Goal: Navigation & Orientation: Go to known website

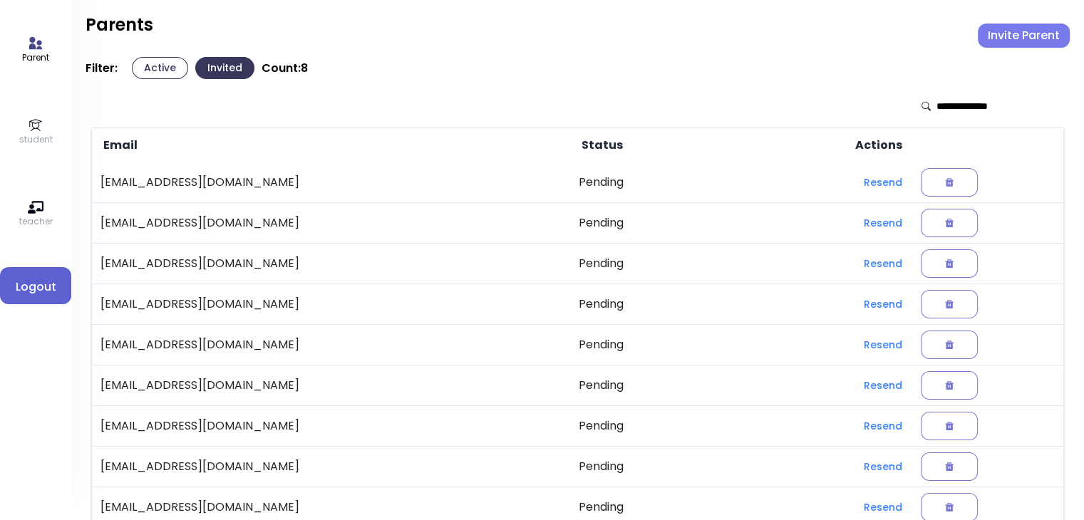
click at [33, 294] on span "Logout" at bounding box center [35, 287] width 48 height 17
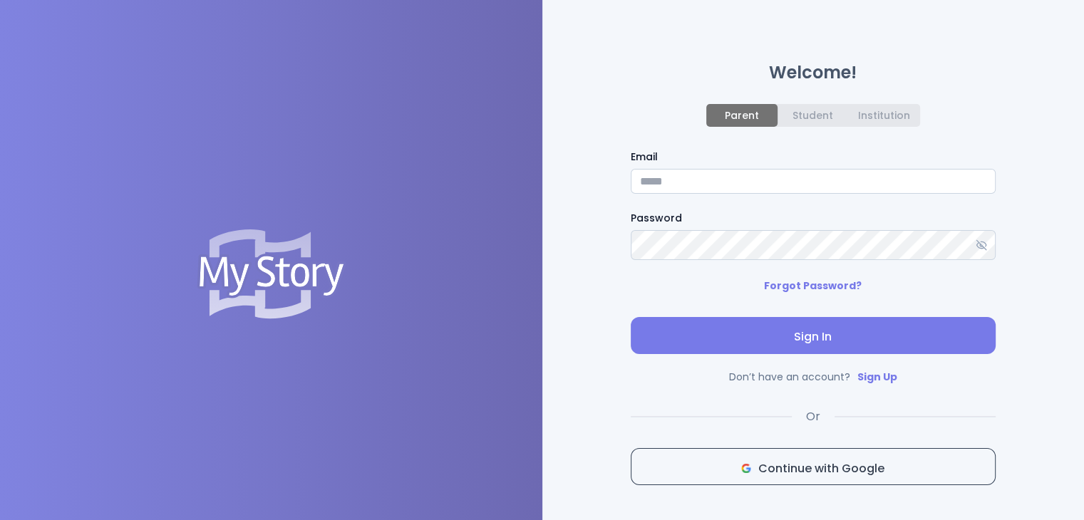
click at [537, 118] on div "Student" at bounding box center [812, 115] width 41 height 11
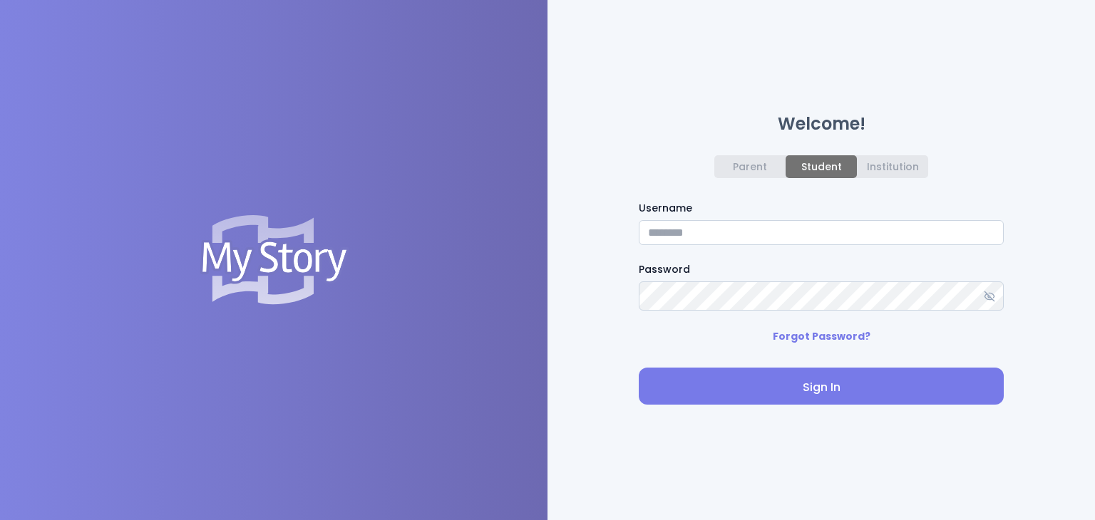
click at [537, 165] on div "Parent" at bounding box center [750, 166] width 34 height 11
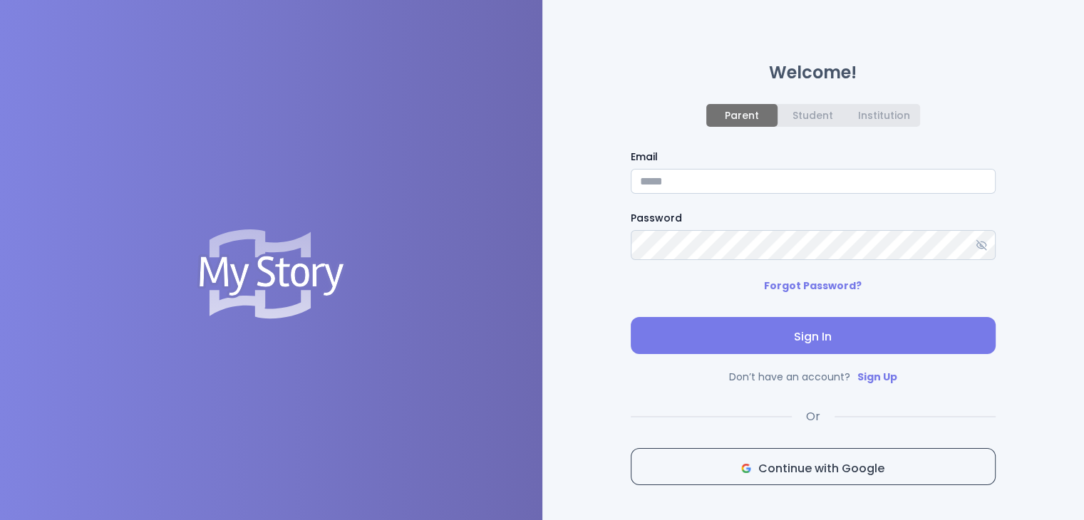
click at [537, 192] on input "Email" at bounding box center [813, 181] width 365 height 25
type input "**********"
click at [537, 343] on span "Sign In" at bounding box center [813, 337] width 342 height 17
